Goal: Transaction & Acquisition: Purchase product/service

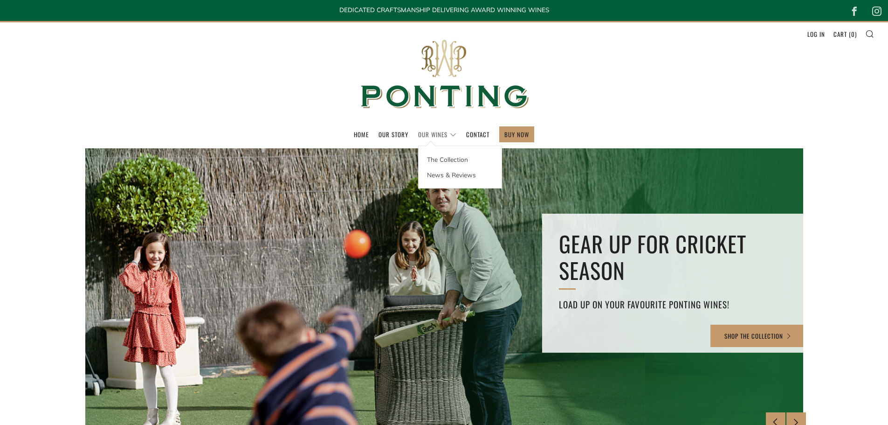
click at [423, 137] on link "Our Wines" at bounding box center [437, 134] width 38 height 15
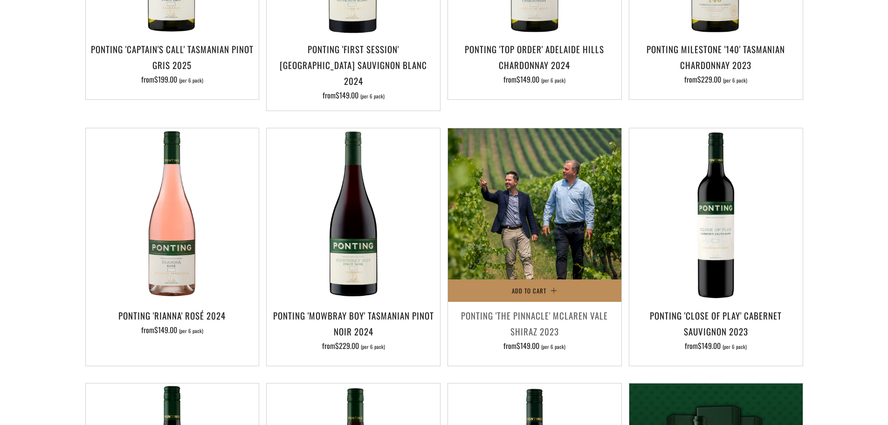
scroll to position [373, 0]
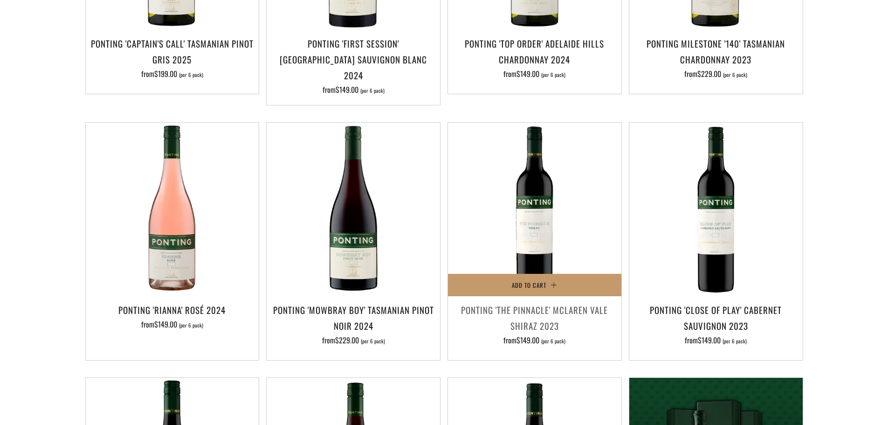
click at [531, 301] on h3 "Ponting 'The Pinnacle' McLaren Vale Shiraz 2023" at bounding box center [534, 317] width 164 height 32
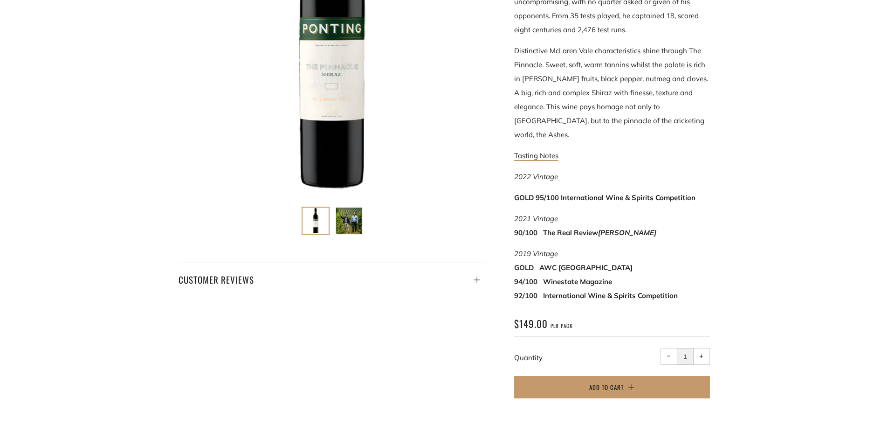
scroll to position [280, 0]
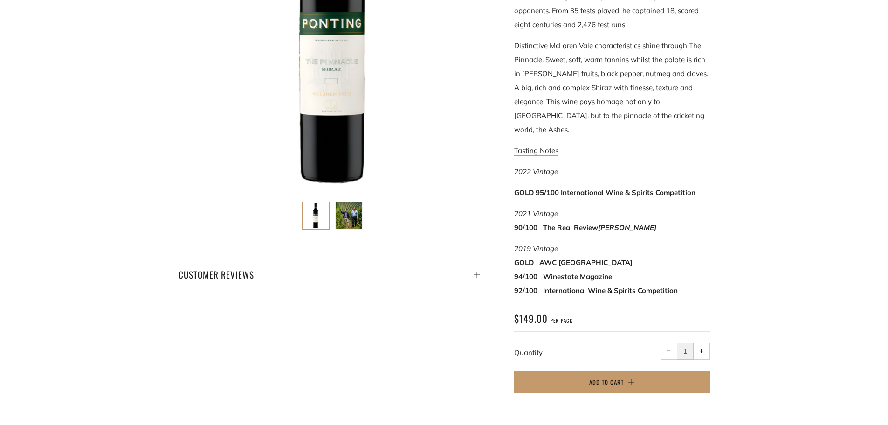
click at [703, 343] on button "+ Increase item quantity by one" at bounding box center [701, 351] width 17 height 17
click at [664, 343] on button "− Reduce item quantity by one" at bounding box center [668, 351] width 17 height 17
type input "1"
click at [649, 370] on button "Add to Cart" at bounding box center [612, 381] width 196 height 22
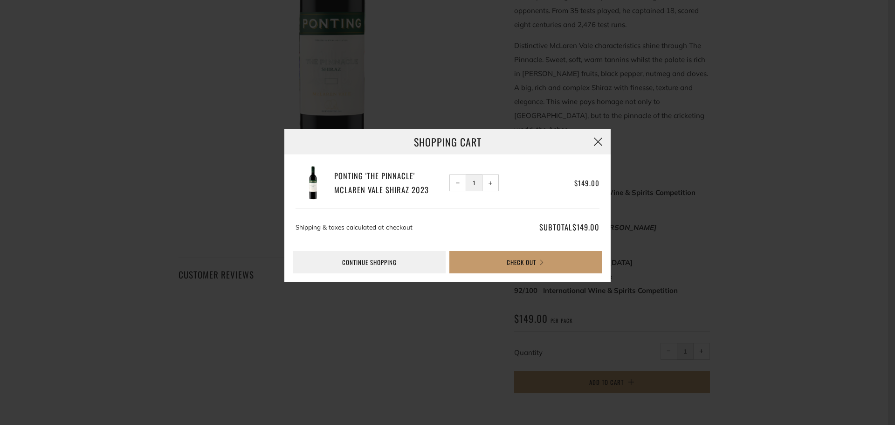
click at [591, 135] on button "button" at bounding box center [597, 141] width 25 height 25
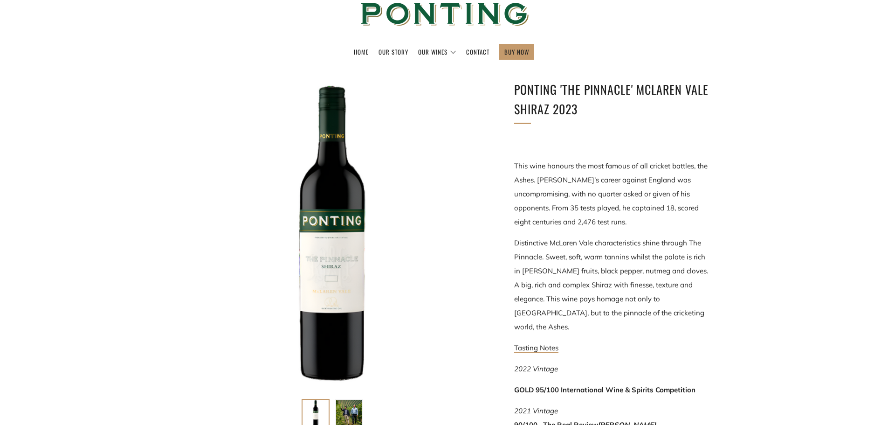
scroll to position [0, 0]
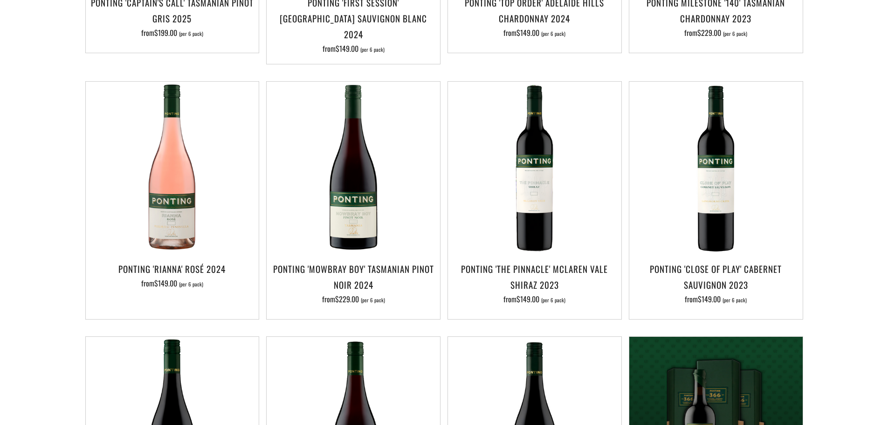
scroll to position [439, 0]
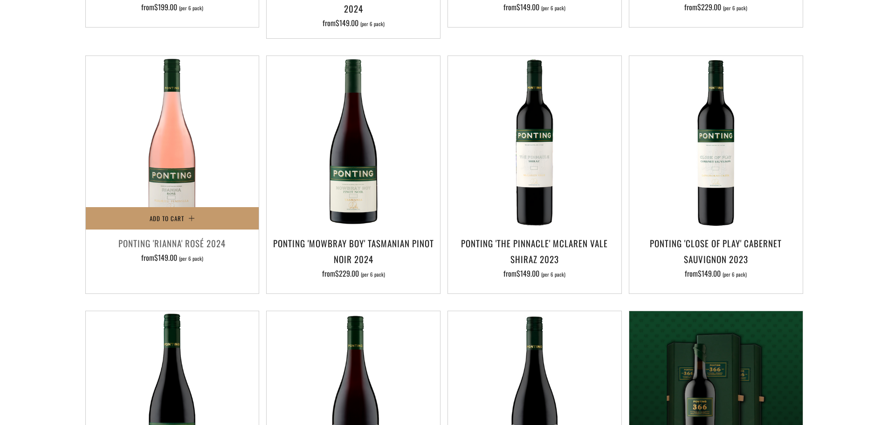
click at [163, 235] on h3 "Ponting 'Rianna' Rosé 2024" at bounding box center [172, 243] width 164 height 16
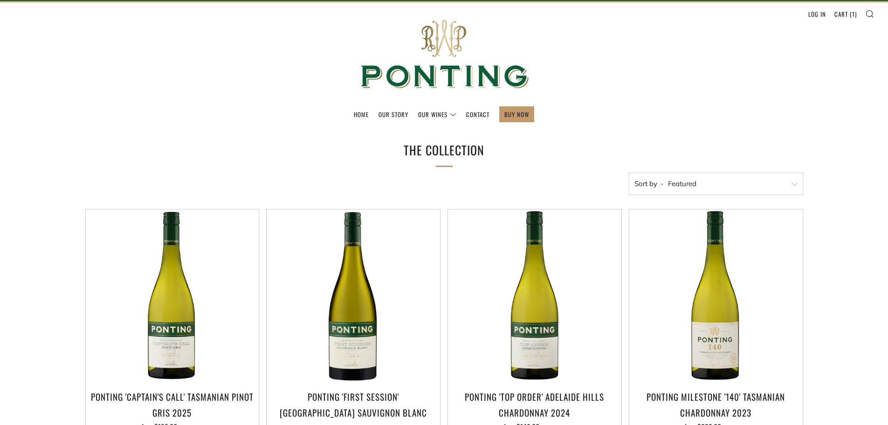
scroll to position [0, 0]
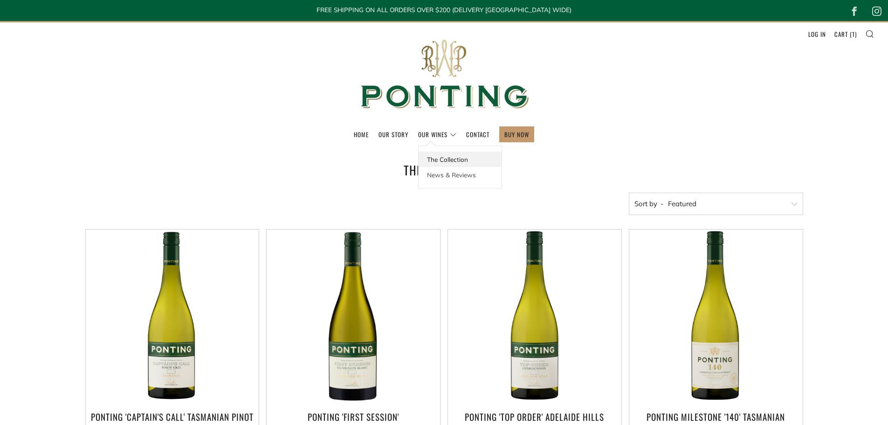
click at [447, 159] on link "The Collection" at bounding box center [459, 158] width 83 height 15
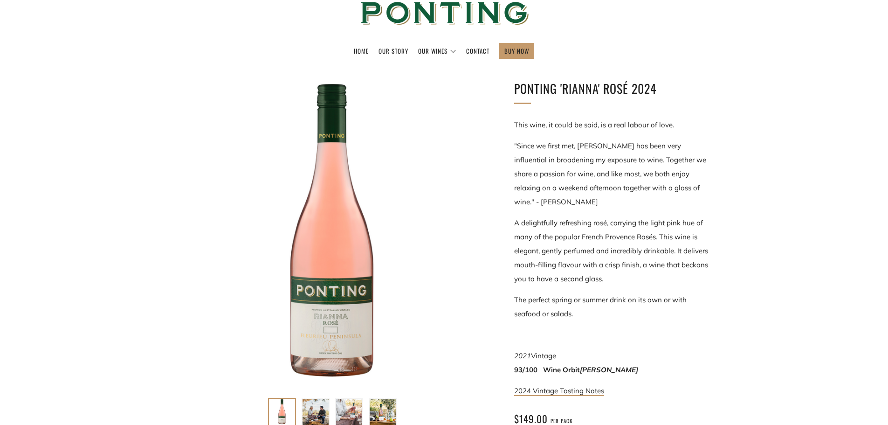
scroll to position [140, 0]
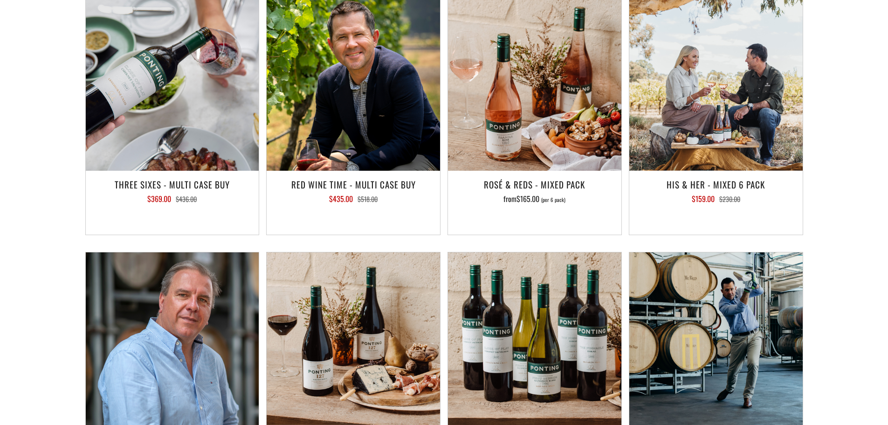
scroll to position [1258, 0]
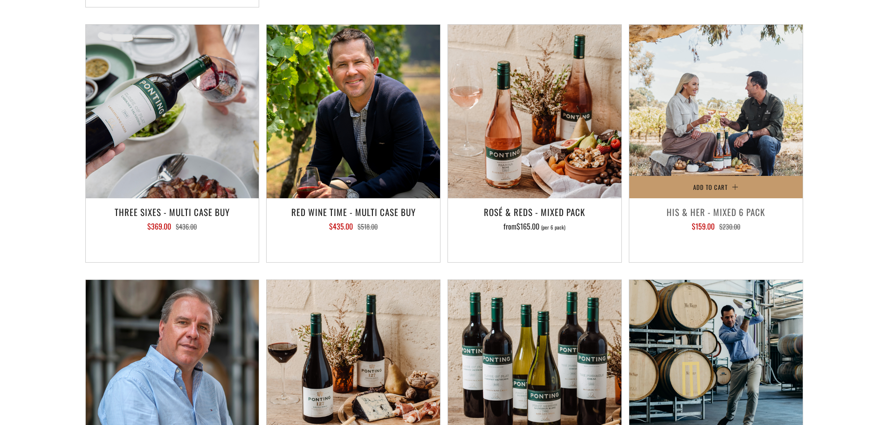
click at [754, 204] on h3 "His & Her - Mixed 6 Pack" at bounding box center [716, 212] width 164 height 16
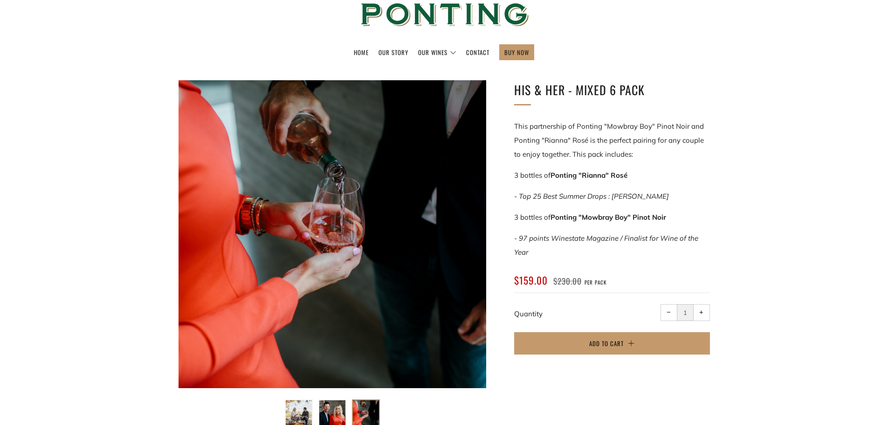
scroll to position [47, 0]
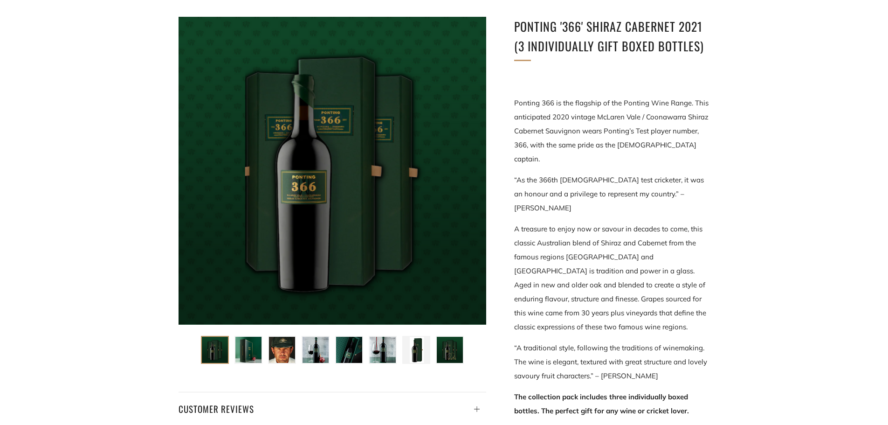
scroll to position [93, 0]
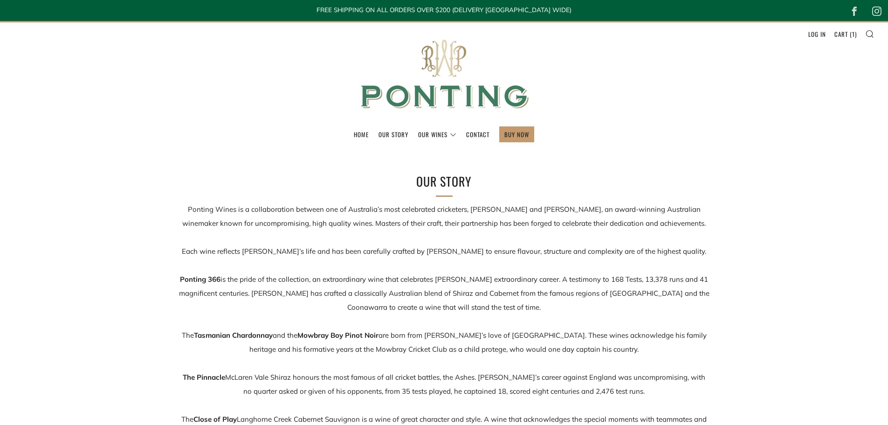
click at [432, 126] on img at bounding box center [444, 74] width 186 height 104
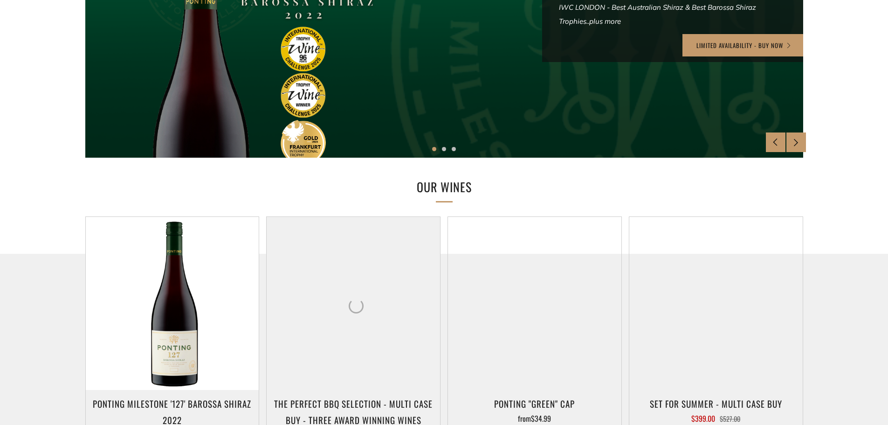
scroll to position [559, 0]
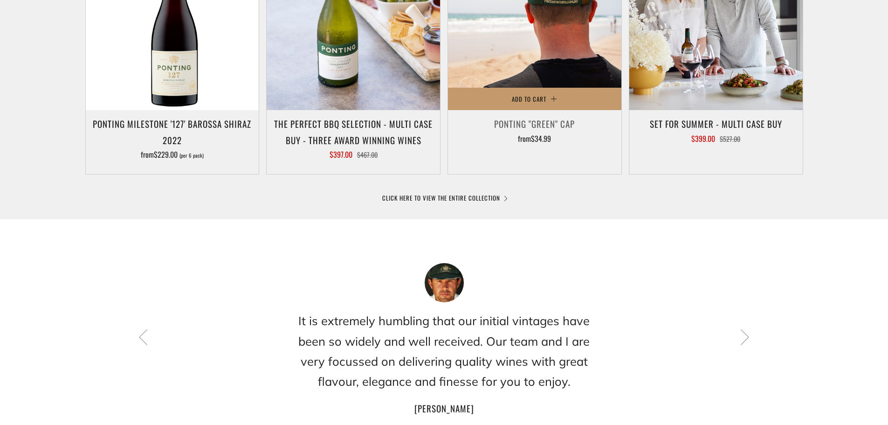
click at [599, 48] on img at bounding box center [534, 23] width 173 height 173
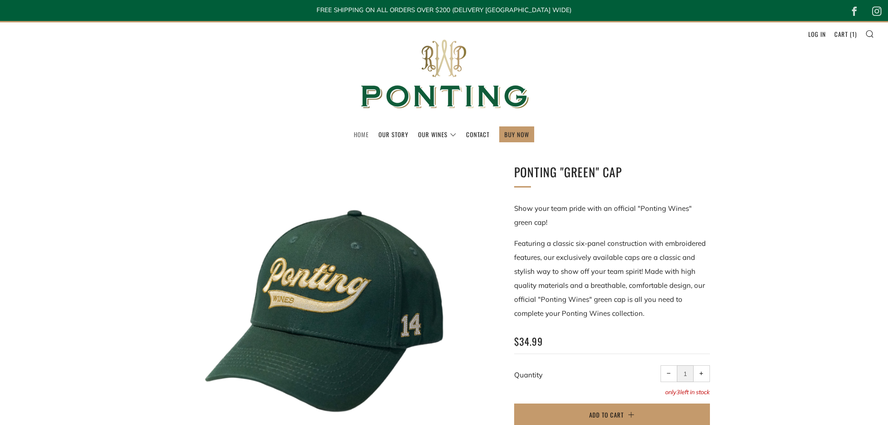
click at [356, 134] on link "Home" at bounding box center [361, 134] width 15 height 15
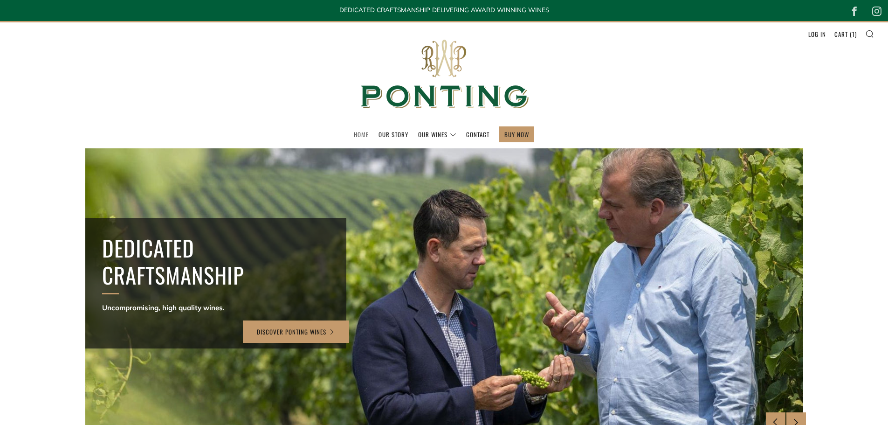
click at [365, 135] on link "Home" at bounding box center [361, 134] width 15 height 15
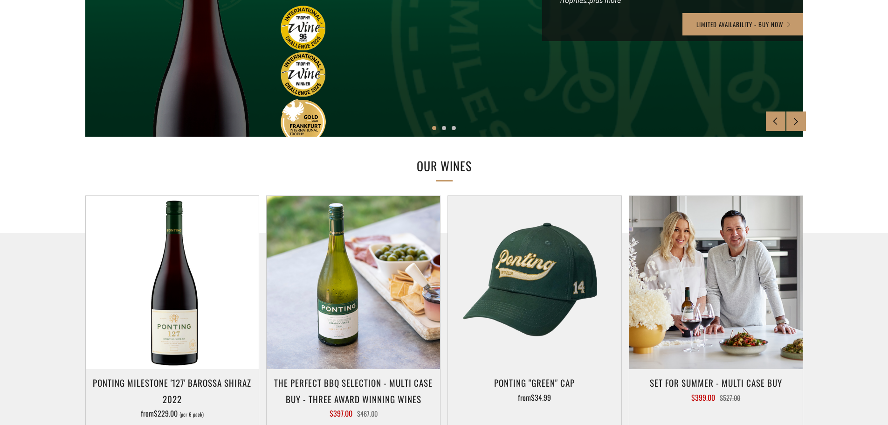
scroll to position [186, 0]
